Goal: Task Accomplishment & Management: Manage account settings

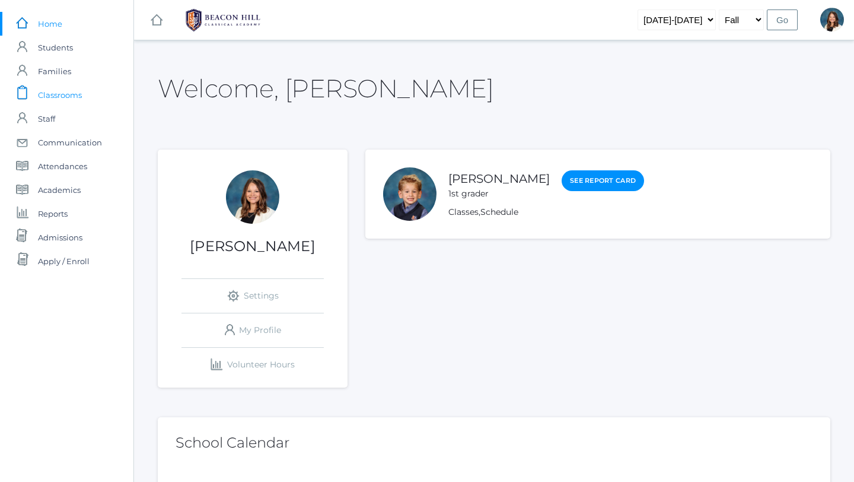
click at [68, 94] on span "Classrooms" at bounding box center [60, 95] width 44 height 24
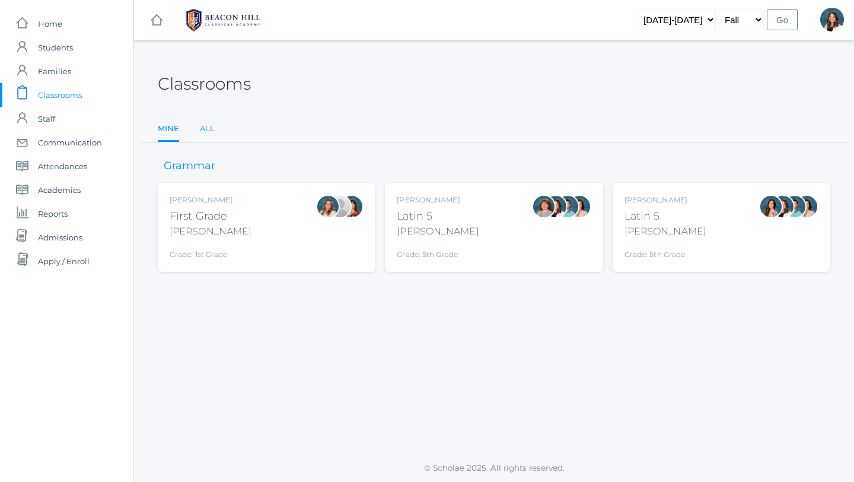
click at [210, 126] on link "All" at bounding box center [207, 129] width 15 height 24
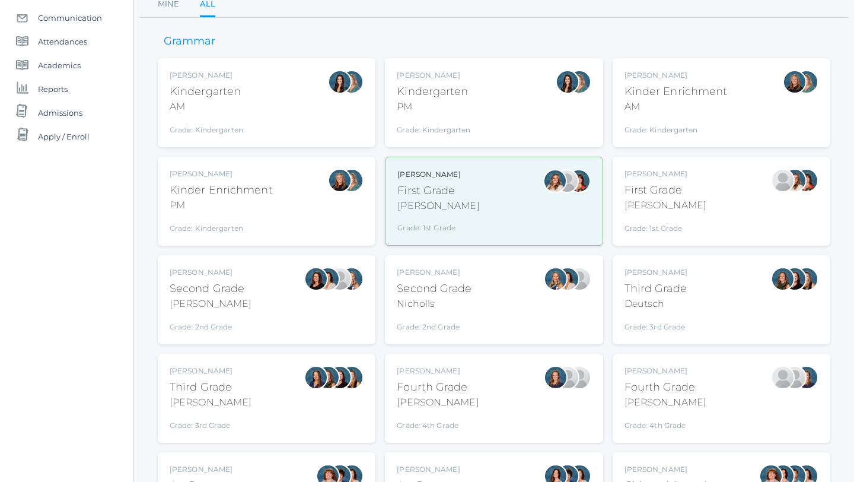
scroll to position [125, 0]
click at [298, 425] on div "[PERSON_NAME] Third Grade [PERSON_NAME] Grade: 3rd Grade 03LA" at bounding box center [267, 397] width 194 height 65
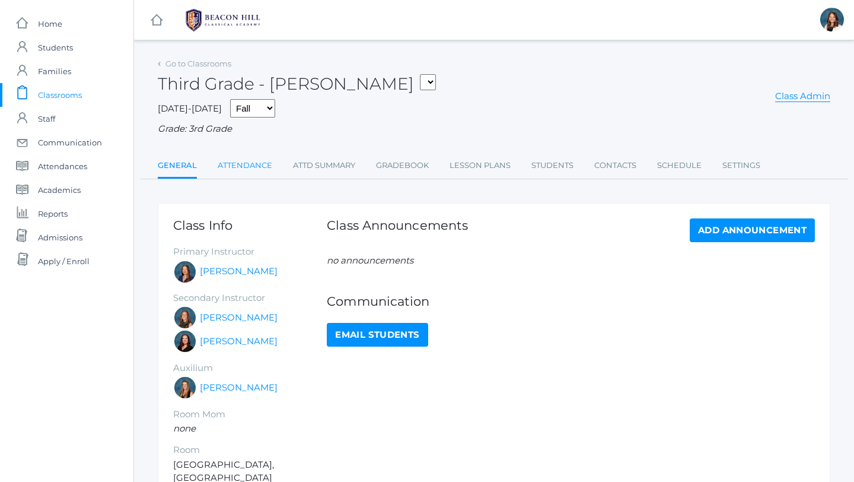
click at [261, 165] on link "Attendance" at bounding box center [245, 166] width 55 height 24
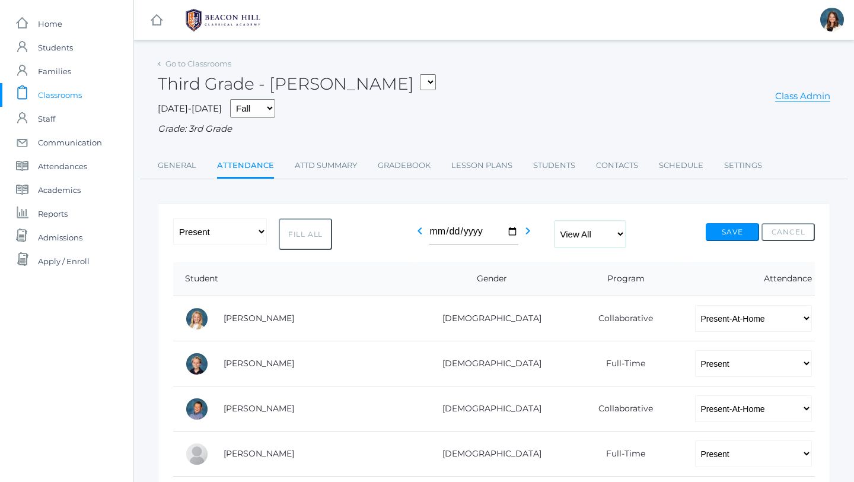
click at [622, 232] on select "View All Full-Time 4-Day Collaborative" at bounding box center [589, 234] width 71 height 27
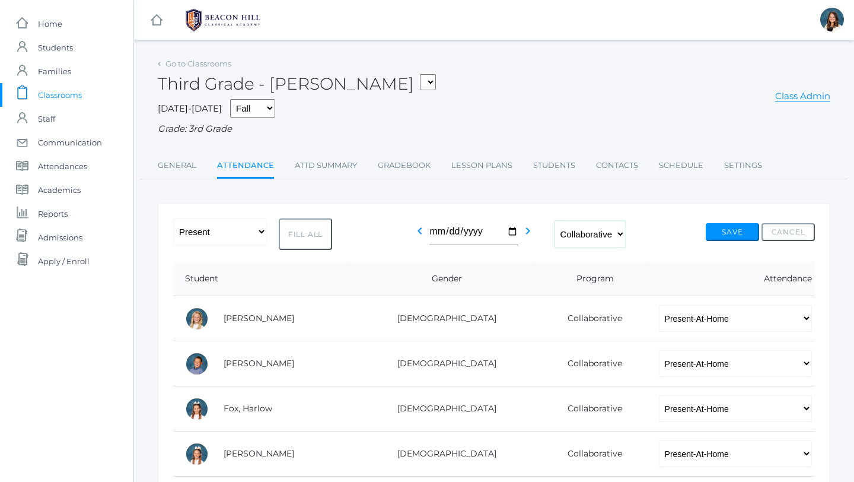
click at [624, 232] on select "View All Full-Time 4-Day Collaborative" at bounding box center [589, 234] width 71 height 27
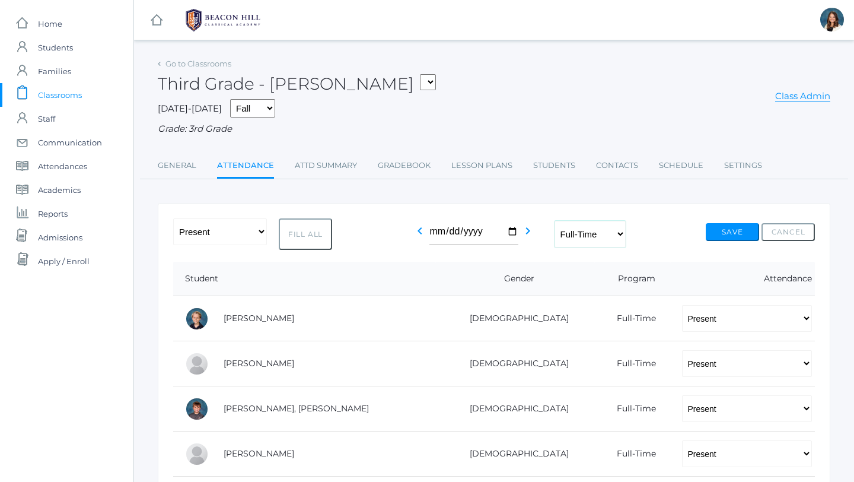
click at [622, 233] on select "View All Full-Time 4-Day Collaborative" at bounding box center [589, 234] width 71 height 27
select select "4-day collaborative"
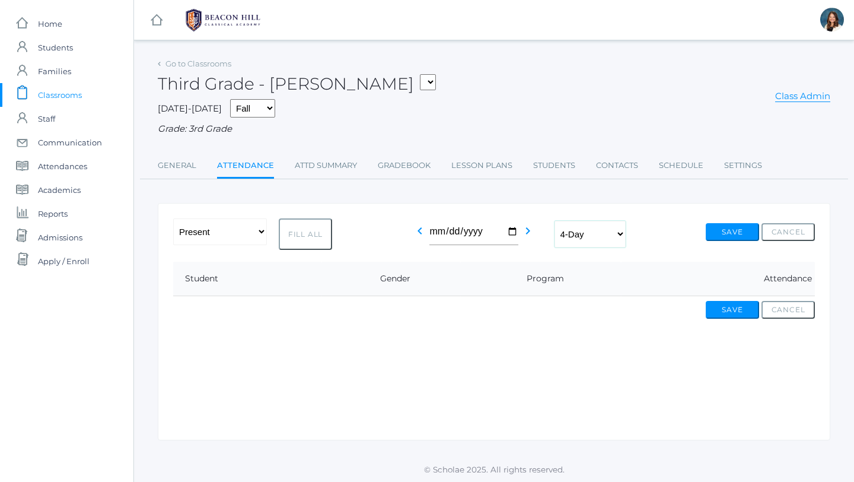
scroll to position [1, 0]
click at [216, 60] on link "Go to Classrooms" at bounding box center [198, 62] width 66 height 9
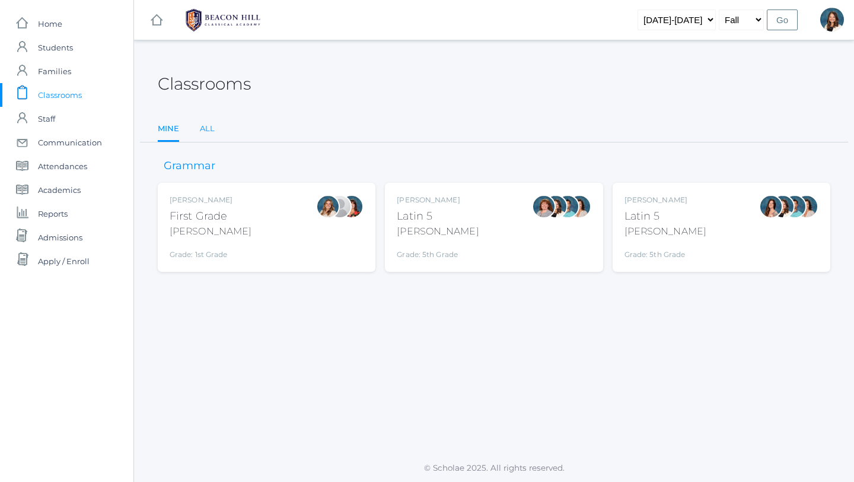
click at [206, 130] on link "All" at bounding box center [207, 129] width 15 height 24
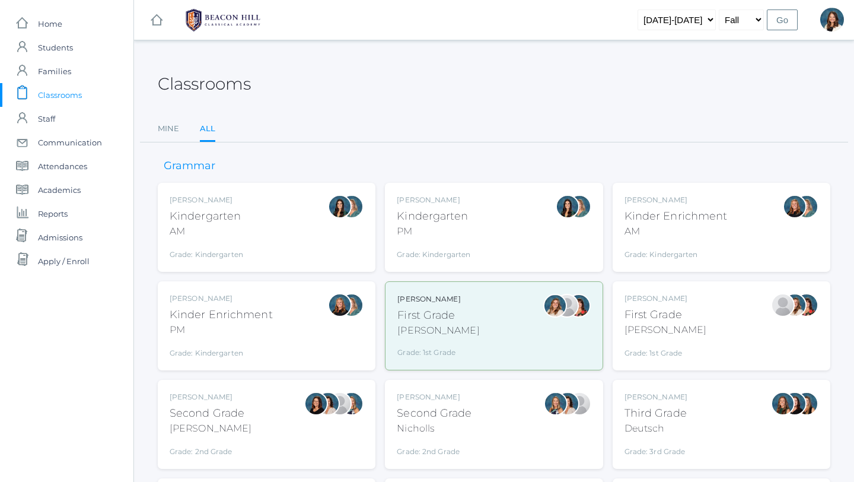
click at [658, 419] on div "Third Grade" at bounding box center [655, 413] width 63 height 16
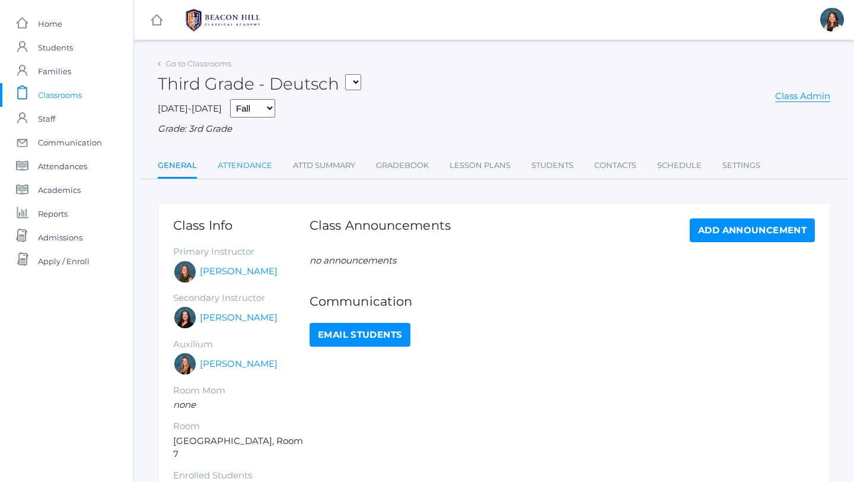
click at [263, 166] on link "Attendance" at bounding box center [245, 166] width 55 height 24
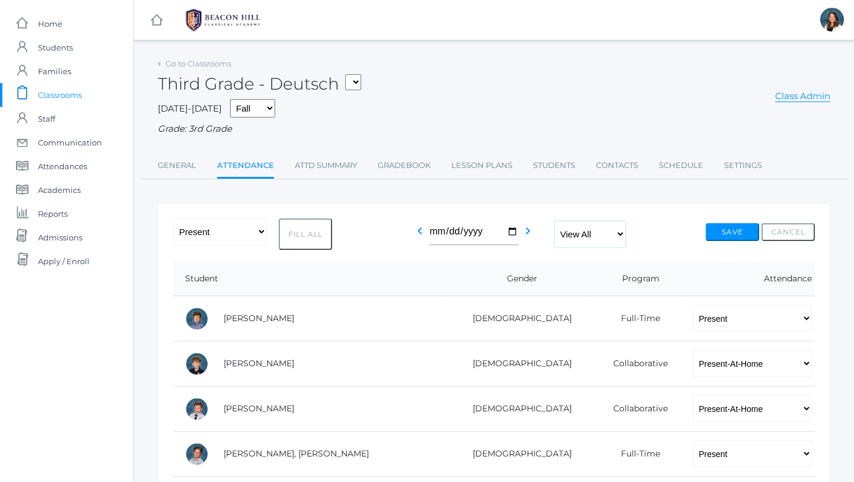
click at [622, 231] on select "View All Full-Time 4-Day Collaborative" at bounding box center [589, 234] width 71 height 27
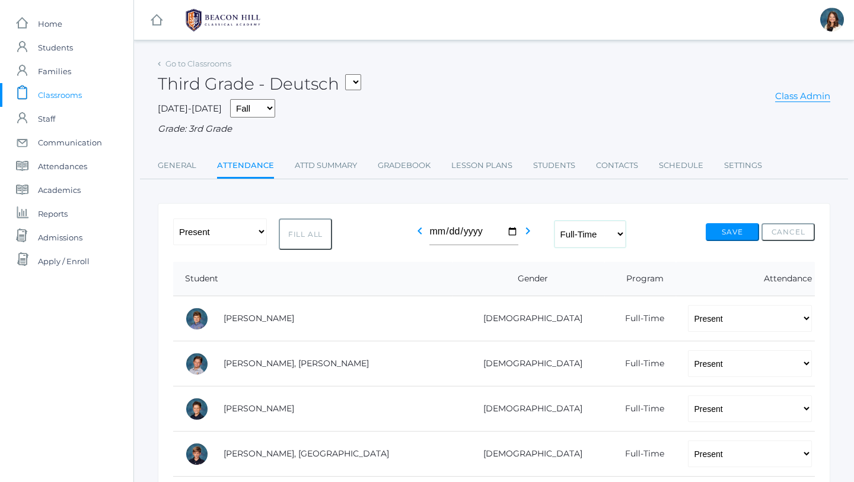
click at [626, 235] on select "View All Full-Time 4-Day Collaborative" at bounding box center [589, 234] width 71 height 27
select select "4-day collaborative"
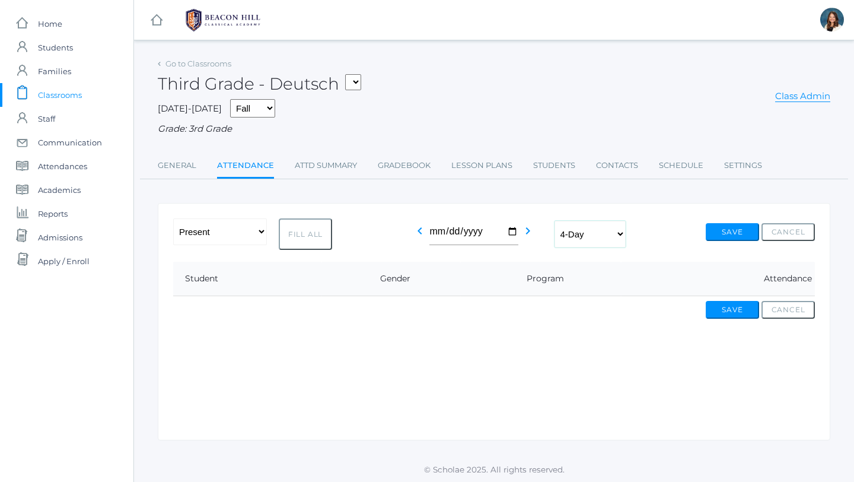
click at [620, 231] on select "View All Full-Time 4-Day Collaborative" at bounding box center [589, 234] width 71 height 27
click at [255, 163] on link "Attendance" at bounding box center [245, 166] width 57 height 25
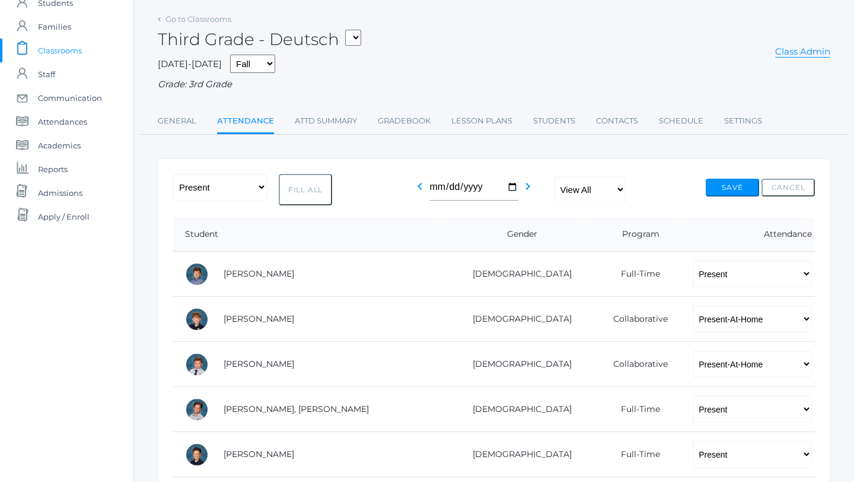
scroll to position [46, 0]
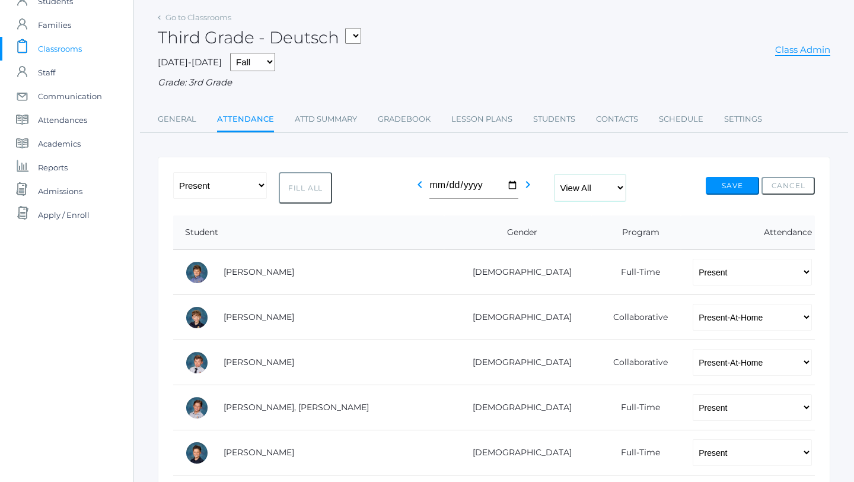
click at [621, 185] on select "View All Full-Time 4-Day Collaborative" at bounding box center [589, 187] width 71 height 27
click at [621, 189] on select "View All Full-Time 4-Day Collaborative" at bounding box center [589, 187] width 71 height 27
click at [183, 16] on link "Go to Classrooms" at bounding box center [198, 16] width 66 height 9
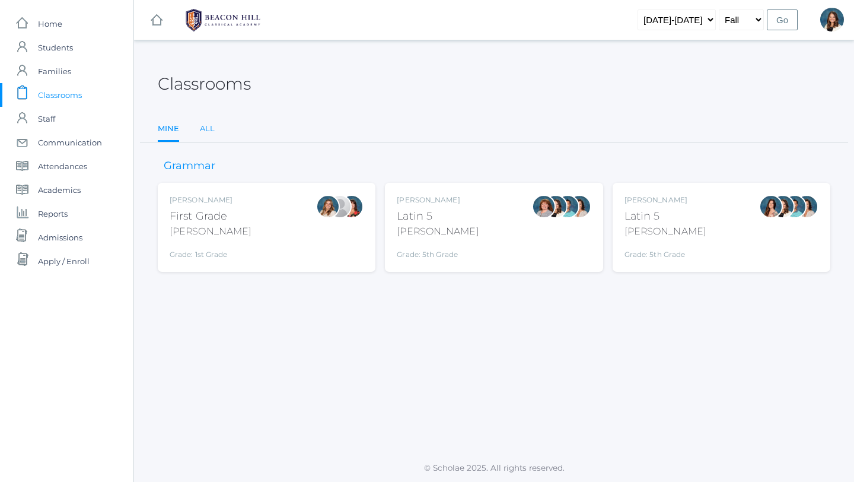
click at [206, 126] on link "All" at bounding box center [207, 129] width 15 height 24
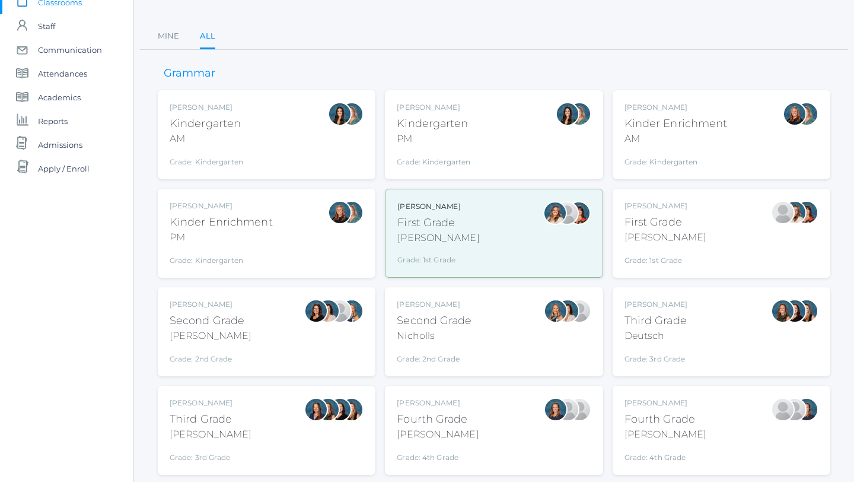
scroll to position [97, 0]
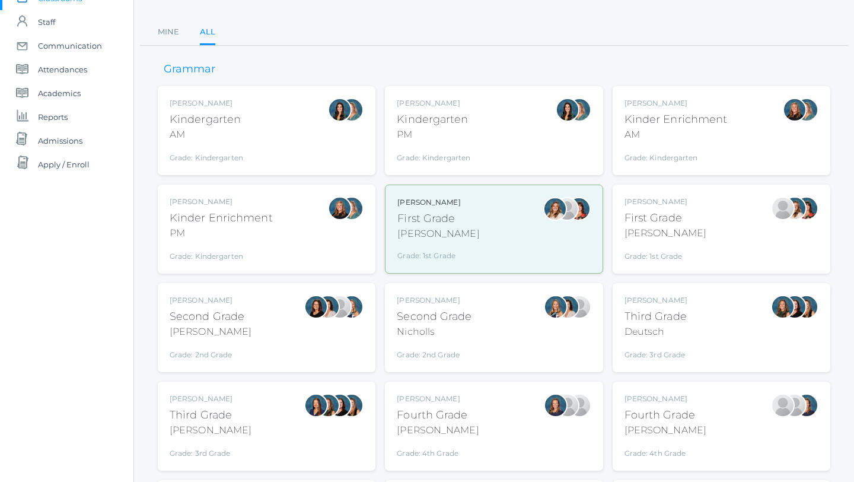
click at [278, 422] on div "[PERSON_NAME] Third Grade [PERSON_NAME] Grade: 3rd Grade 03LA" at bounding box center [267, 425] width 194 height 65
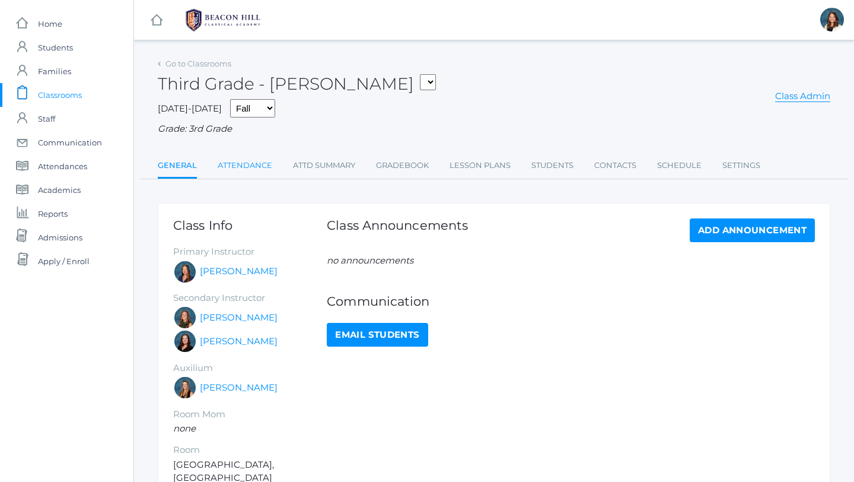
click at [264, 162] on link "Attendance" at bounding box center [245, 166] width 55 height 24
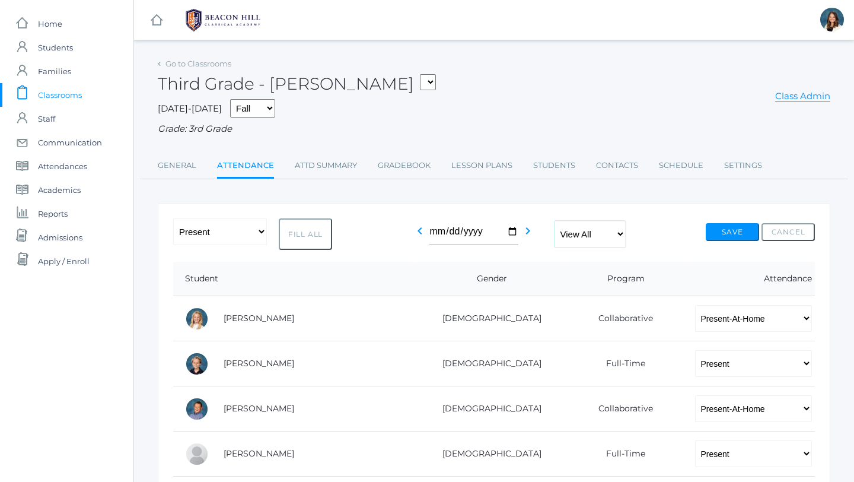
click at [621, 232] on select "View All Full-Time 4-Day Collaborative" at bounding box center [589, 234] width 71 height 27
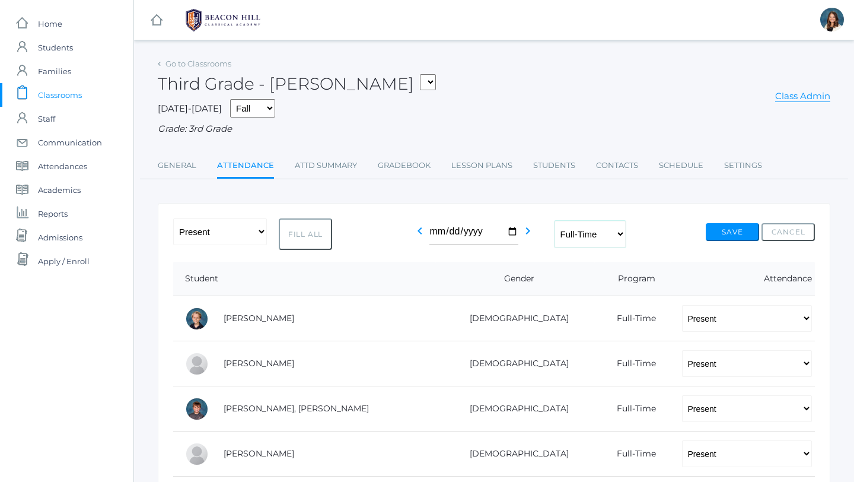
click at [621, 232] on select "View All Full-Time 4-Day Collaborative" at bounding box center [589, 234] width 71 height 27
select select "4-day collaborative"
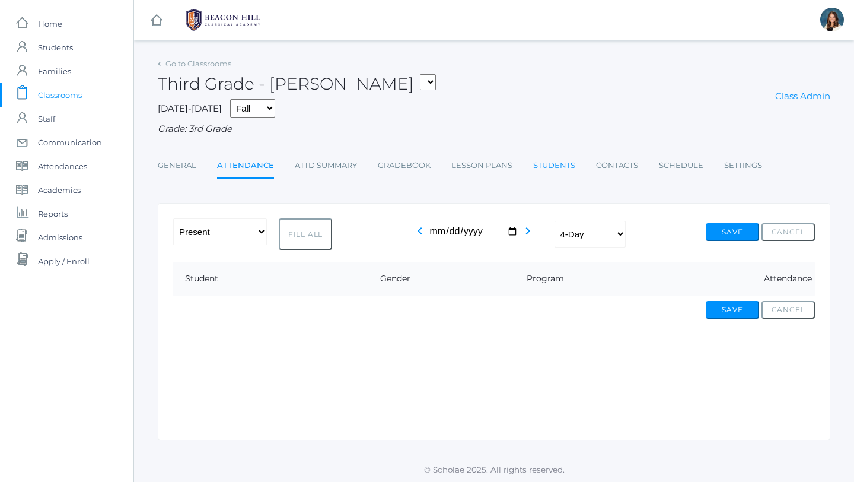
click at [554, 167] on link "Students" at bounding box center [554, 166] width 42 height 24
